Goal: Check status

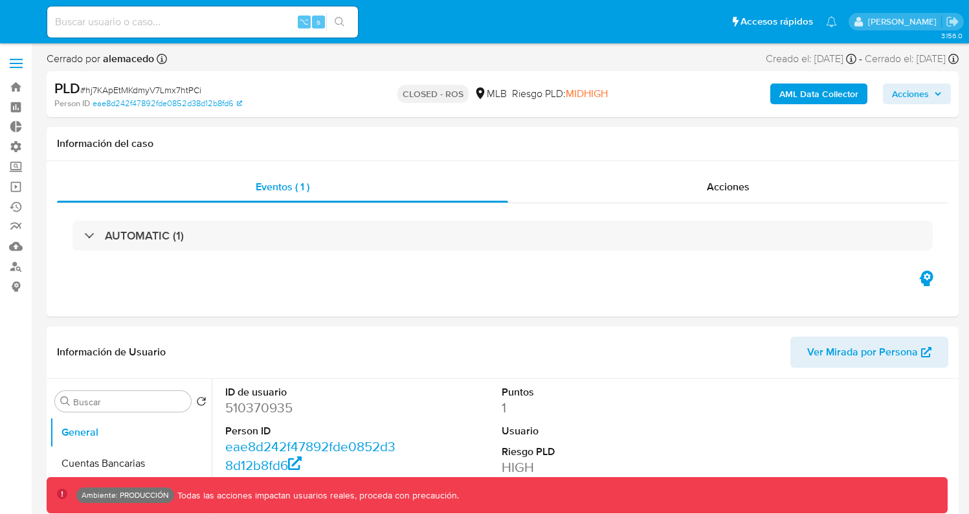
select select "10"
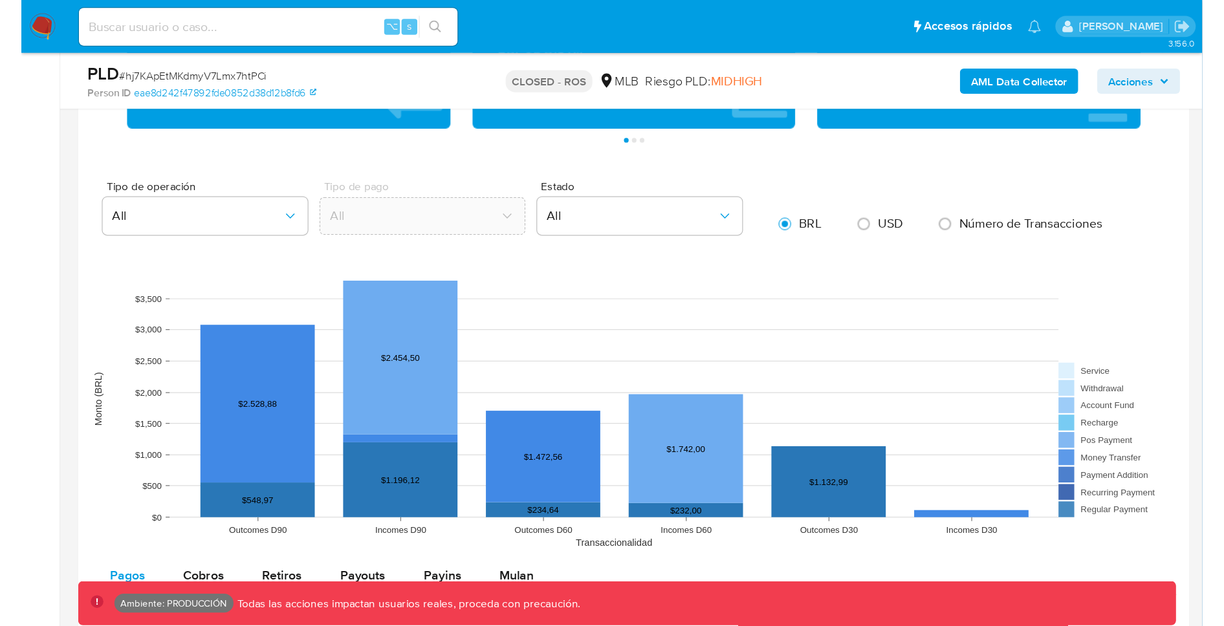
scroll to position [1446, 0]
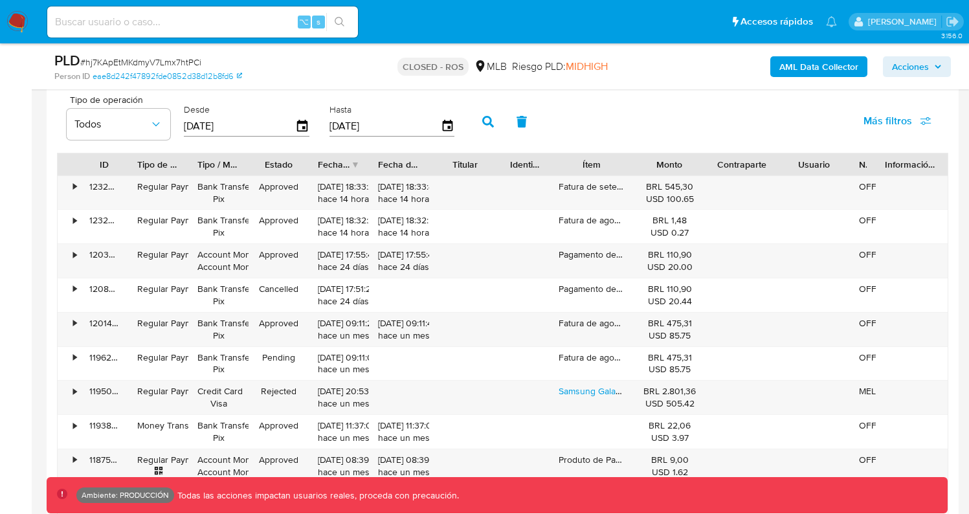
drag, startPoint x: 883, startPoint y: 164, endPoint x: 859, endPoint y: 166, distance: 24.0
click at [859, 165] on div "ID Tipo de operación Tipo / Método Estado Fecha de creación Fecha de aprobación…" at bounding box center [503, 164] width 890 height 22
click at [87, 188] on div "123251783625" at bounding box center [104, 193] width 49 height 34
click at [93, 186] on div "123251783625" at bounding box center [104, 193] width 49 height 34
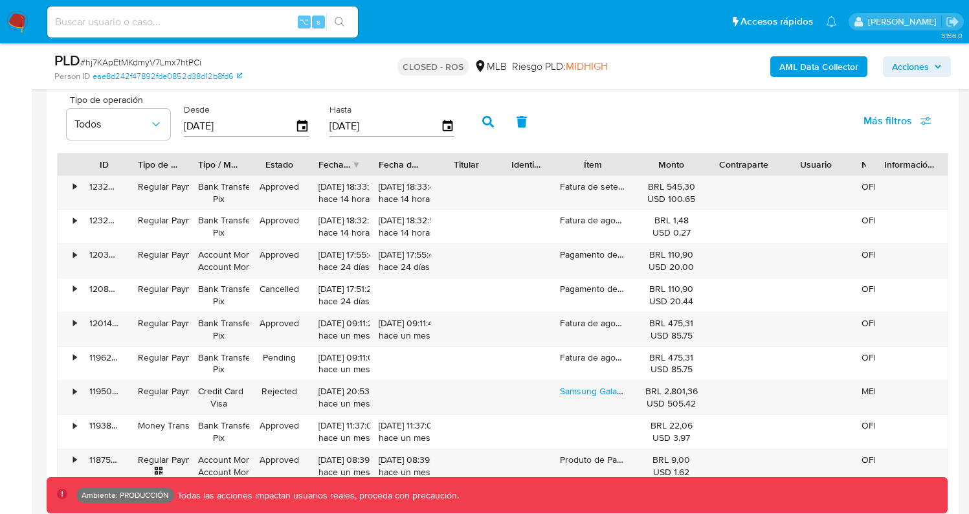
click at [906, 126] on span "Más filtros" at bounding box center [887, 120] width 49 height 31
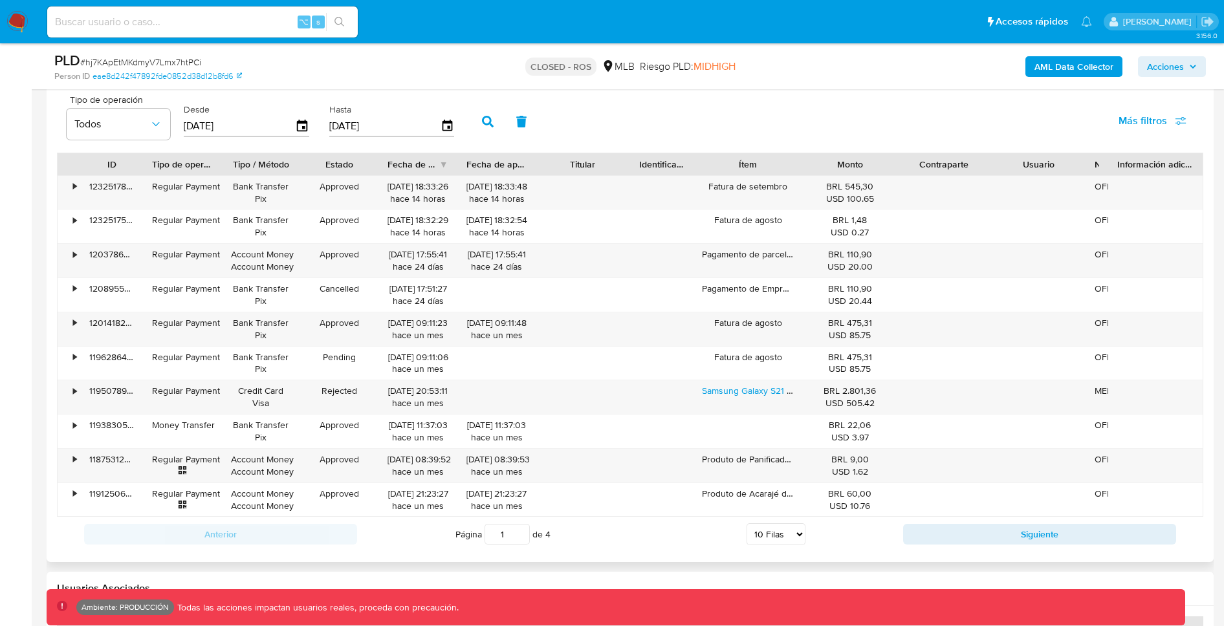
click at [968, 124] on icon "button" at bounding box center [1181, 122] width 10 height 3
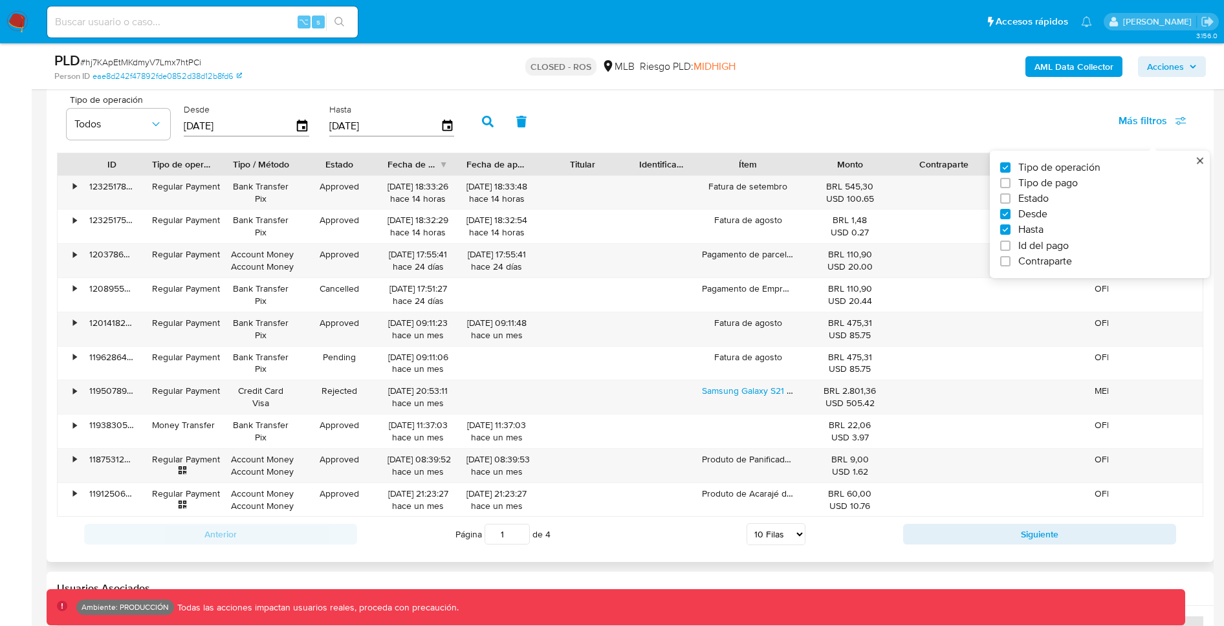
click at [968, 246] on span "Id del pago" at bounding box center [1044, 245] width 50 height 13
click at [968, 246] on input "Id del pago" at bounding box center [1005, 246] width 10 height 10
checkbox input "true"
click at [503, 128] on input "number" at bounding box center [534, 124] width 127 height 17
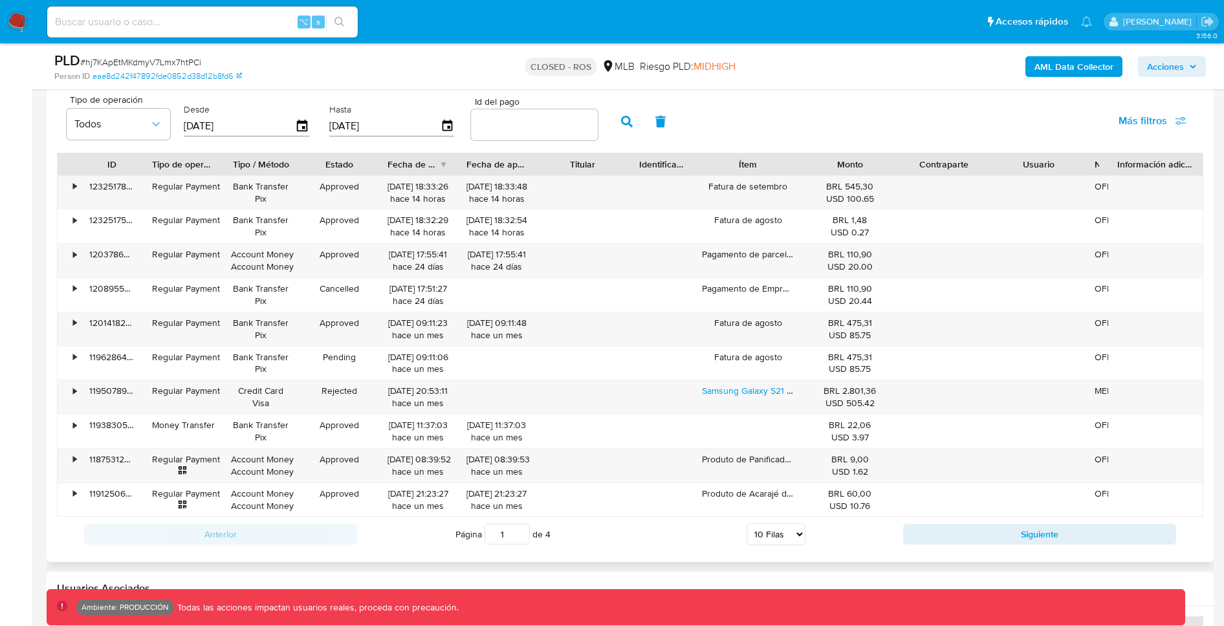
click at [534, 125] on input "number" at bounding box center [534, 124] width 127 height 17
paste input "123251783625"
type input "123251783625"
click at [630, 126] on button "button" at bounding box center [627, 121] width 34 height 31
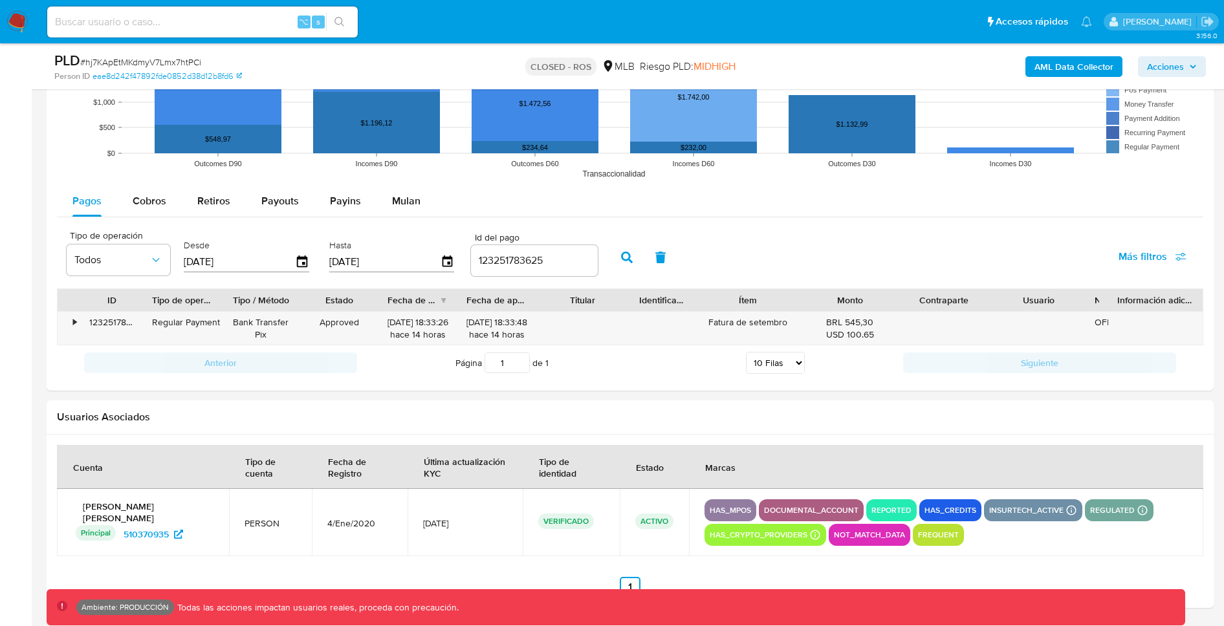
scroll to position [1310, 0]
click at [102, 320] on div "123251783625" at bounding box center [111, 329] width 63 height 34
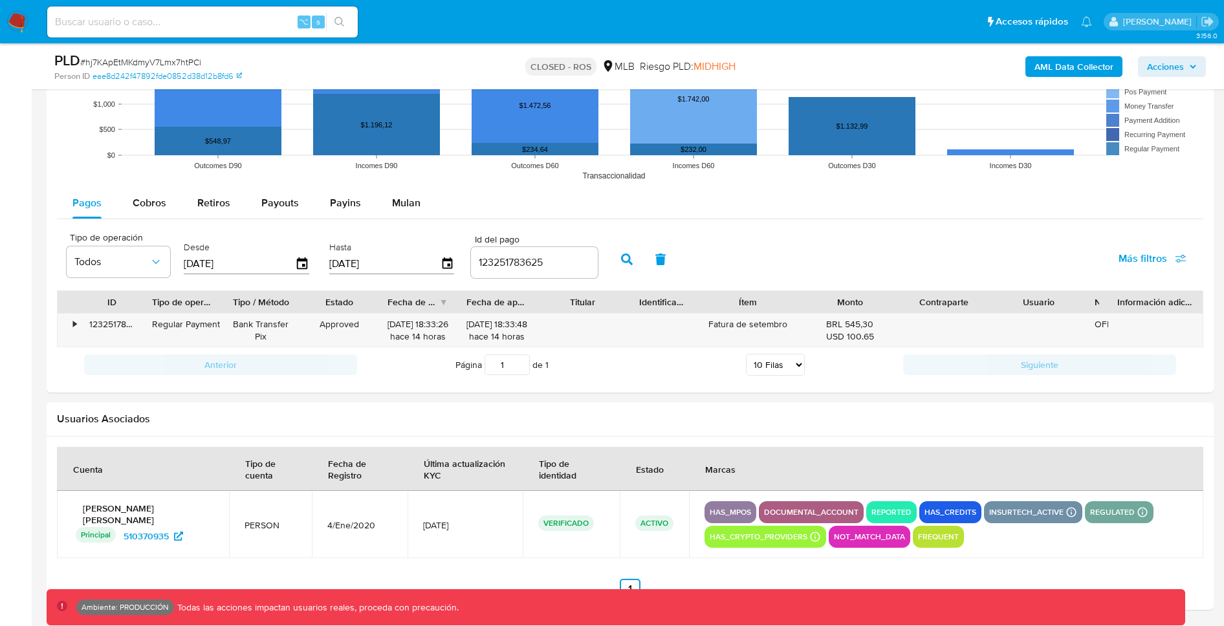
scroll to position [1308, 0]
click at [186, 22] on input at bounding box center [202, 22] width 311 height 17
paste input "122312041069"
paste input "275652728"
type input "275652728"
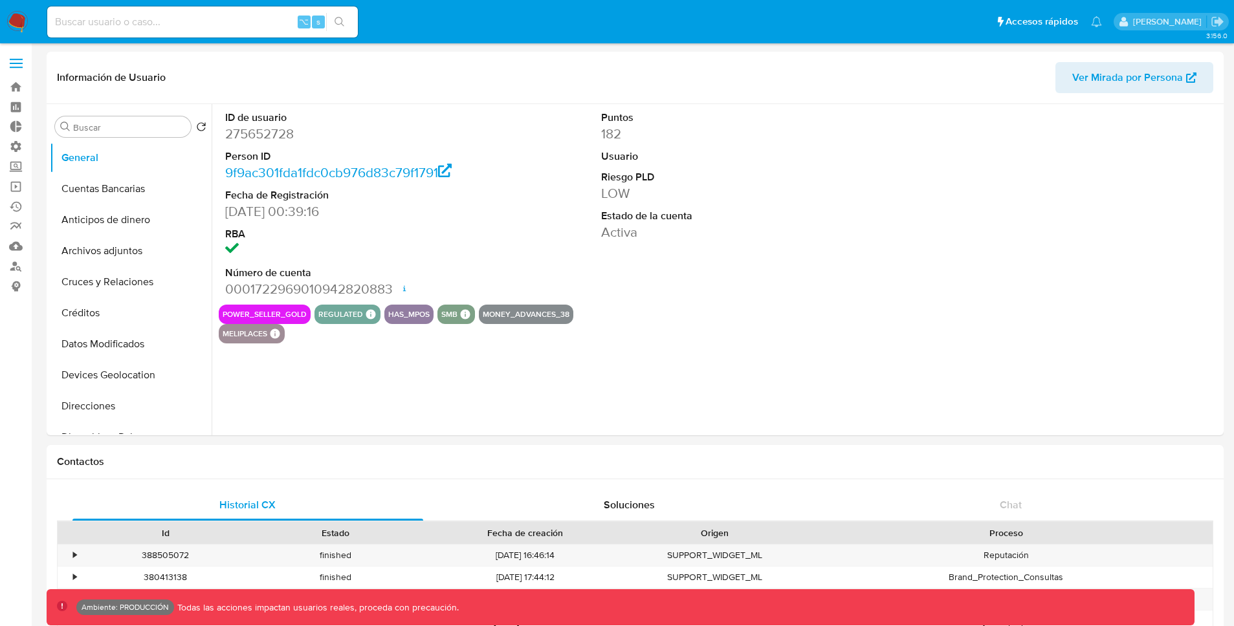
select select "10"
